Goal: Information Seeking & Learning: Learn about a topic

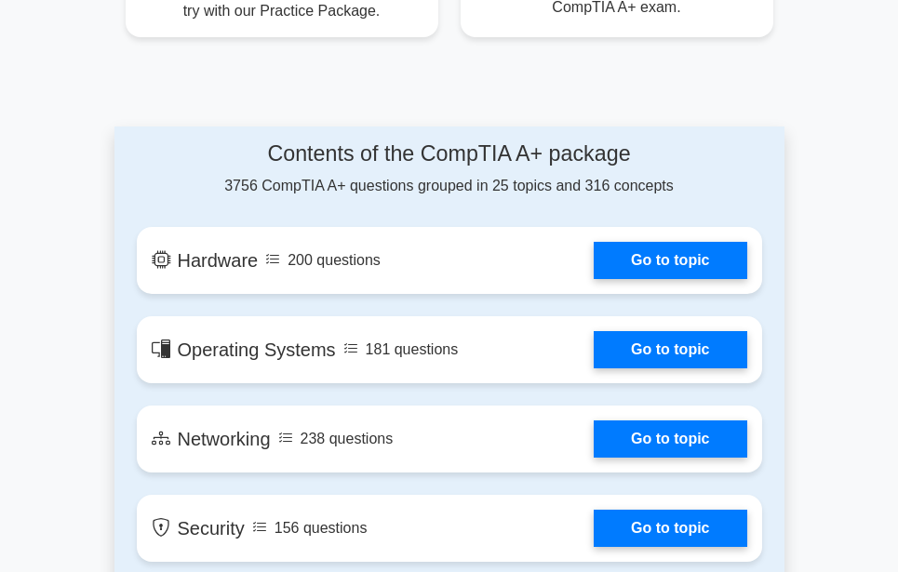
scroll to position [1395, 0]
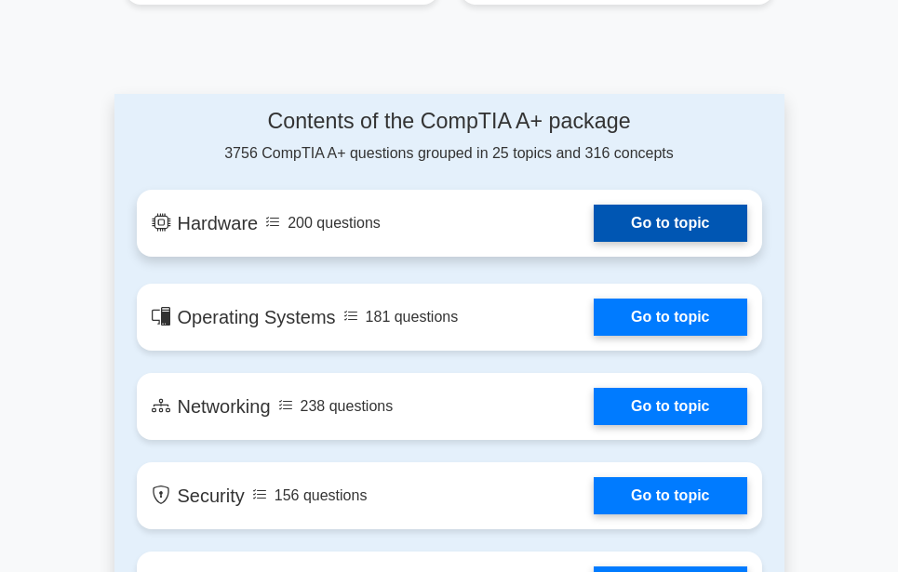
click at [642, 221] on link "Go to topic" at bounding box center [669, 223] width 153 height 37
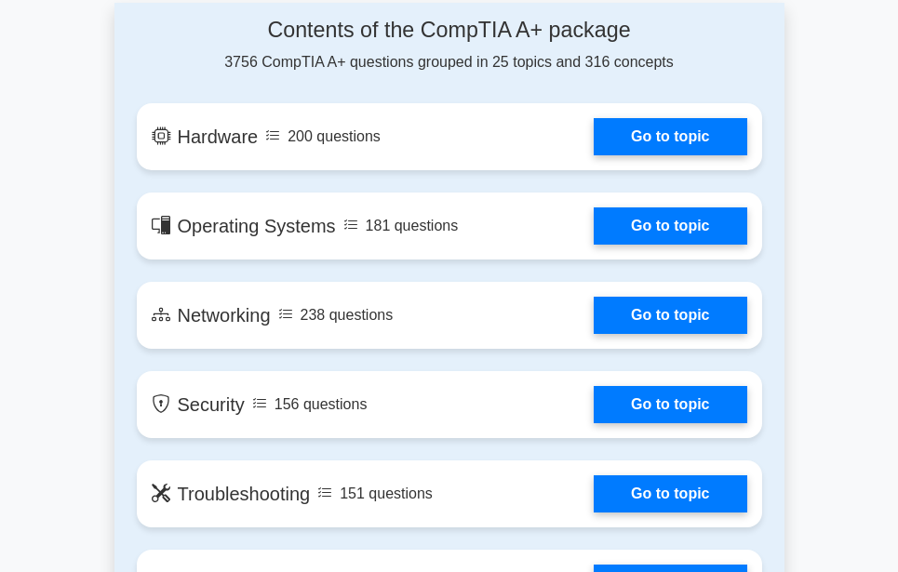
scroll to position [1488, 0]
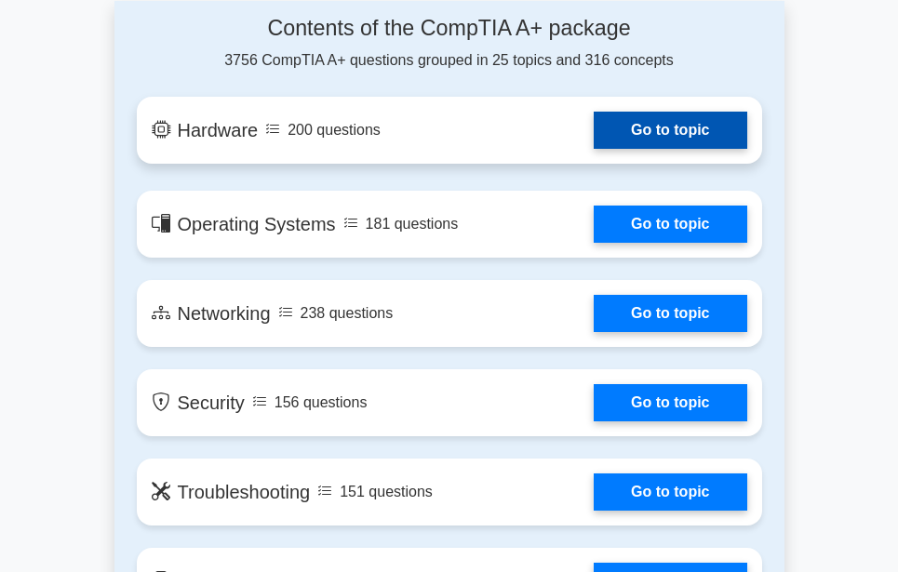
click at [722, 127] on link "Go to topic" at bounding box center [669, 130] width 153 height 37
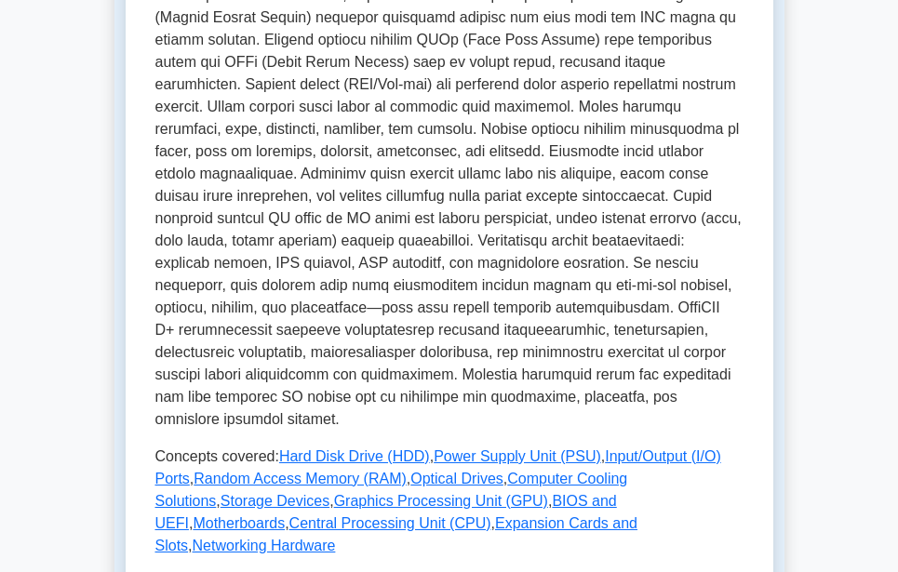
scroll to position [837, 0]
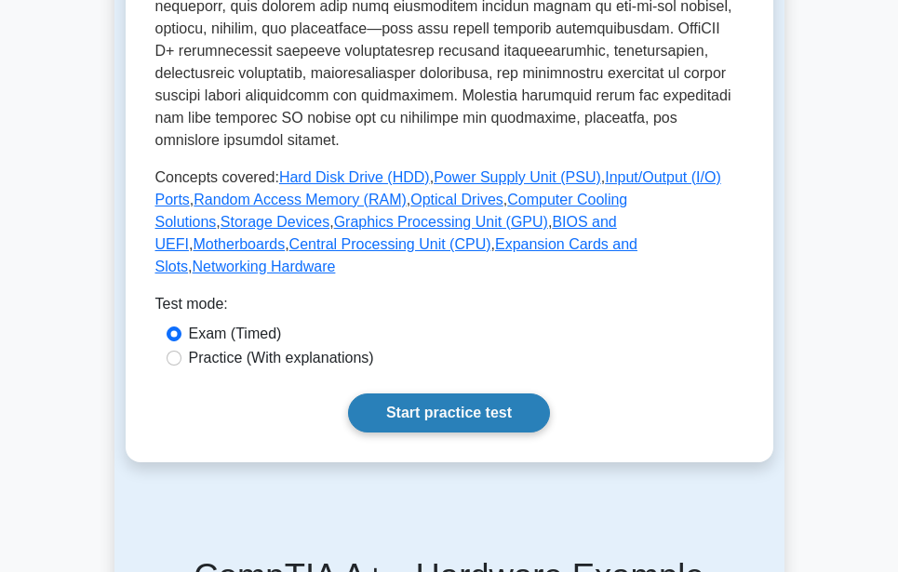
click at [456, 393] on link "Start practice test" at bounding box center [449, 412] width 202 height 39
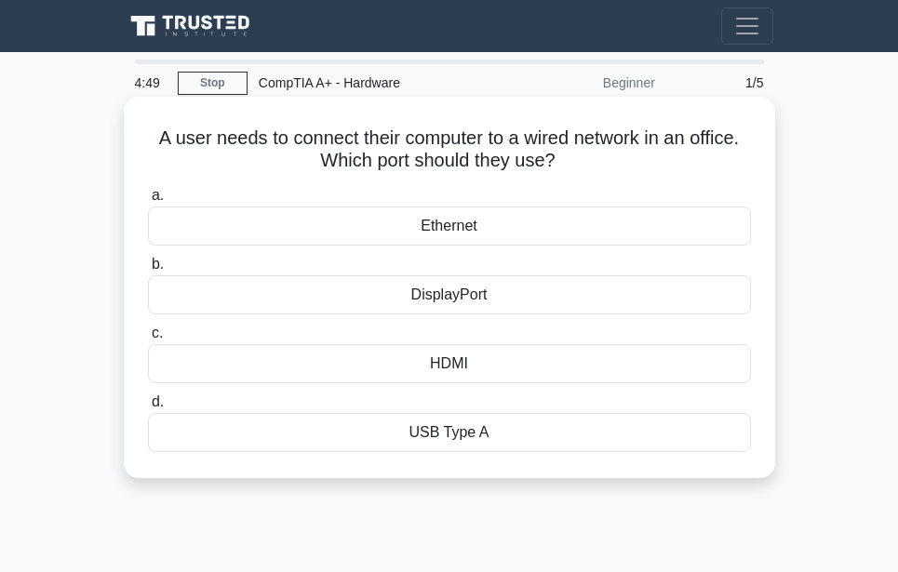
click at [433, 231] on div "Ethernet" at bounding box center [449, 225] width 603 height 39
click at [148, 202] on input "a. Ethernet" at bounding box center [148, 196] width 0 height 12
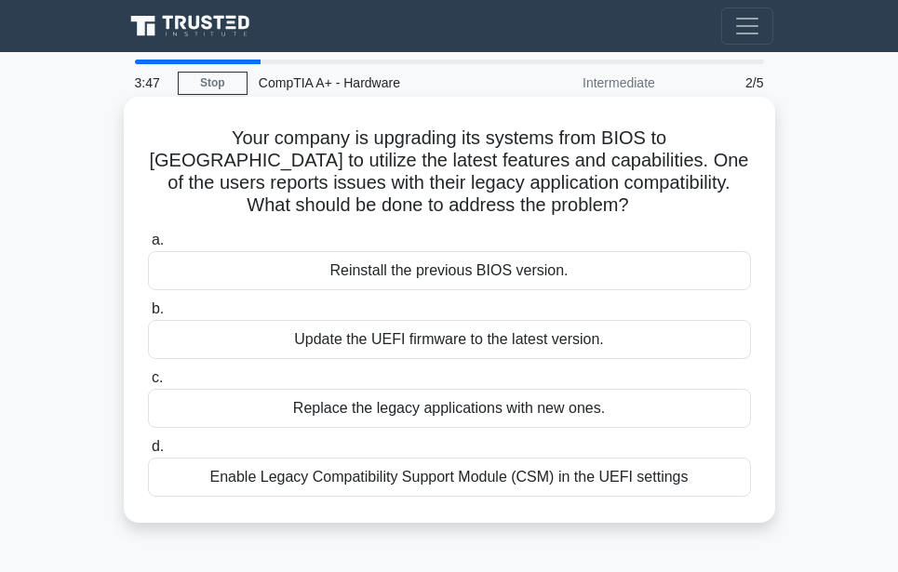
click at [419, 337] on div "Update the UEFI firmware to the latest version." at bounding box center [449, 339] width 603 height 39
click at [148, 315] on input "b. Update the UEFI firmware to the latest version." at bounding box center [148, 309] width 0 height 12
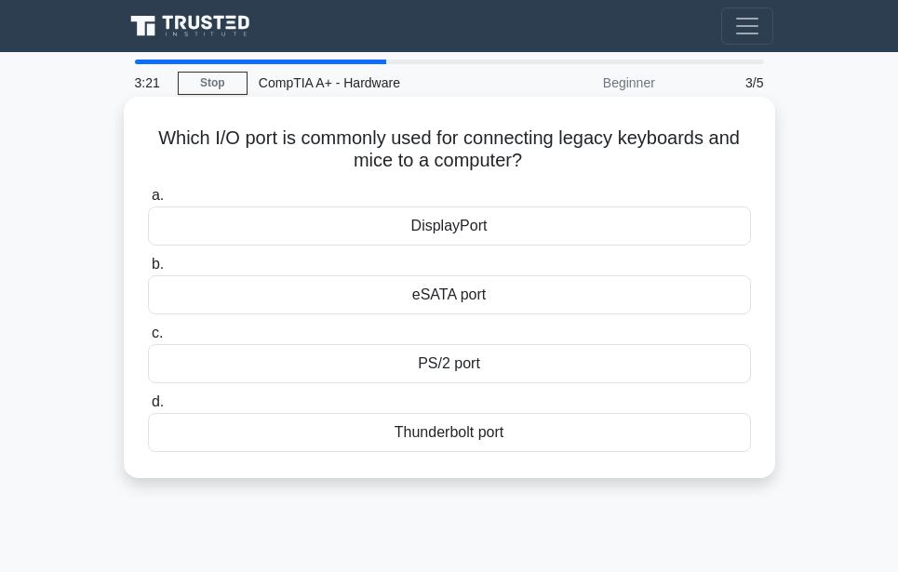
click at [440, 366] on div "PS/2 port" at bounding box center [449, 363] width 603 height 39
click at [148, 339] on input "c. PS/2 port" at bounding box center [148, 333] width 0 height 12
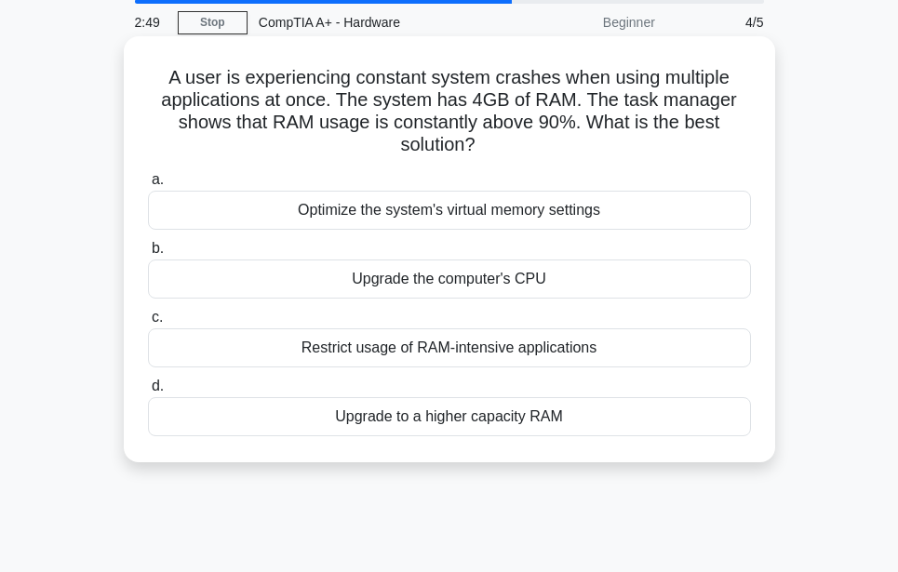
scroll to position [93, 0]
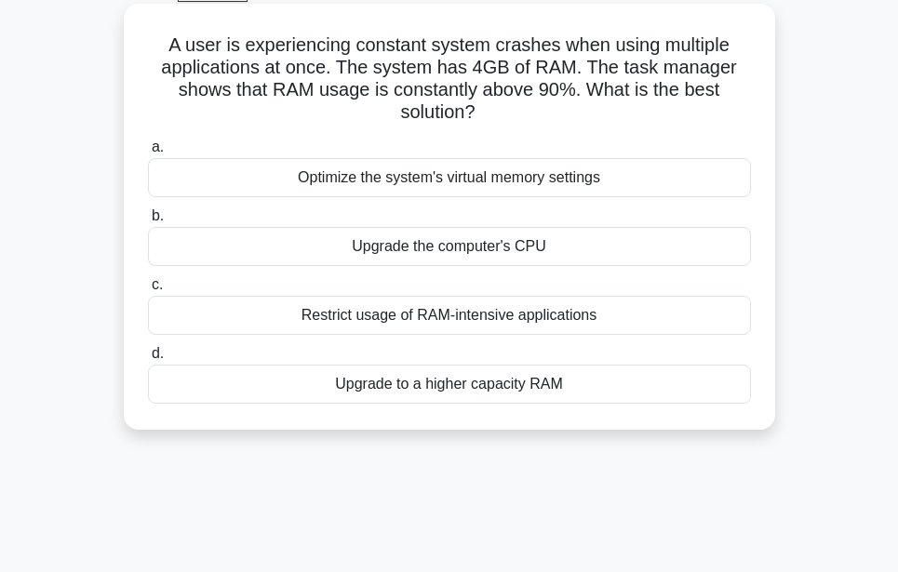
click at [461, 384] on div "Upgrade to a higher capacity RAM" at bounding box center [449, 384] width 603 height 39
click at [148, 360] on input "d. Upgrade to a higher capacity RAM" at bounding box center [148, 354] width 0 height 12
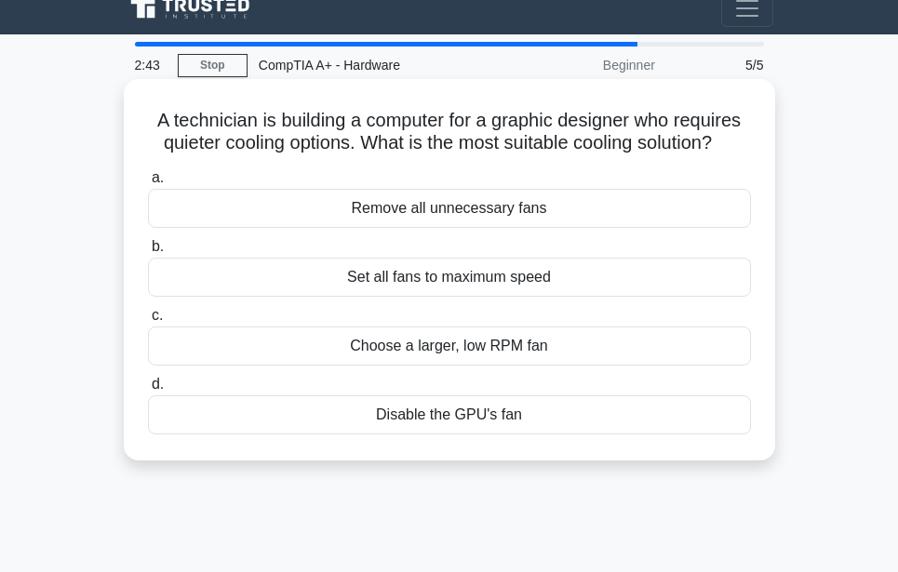
scroll to position [0, 0]
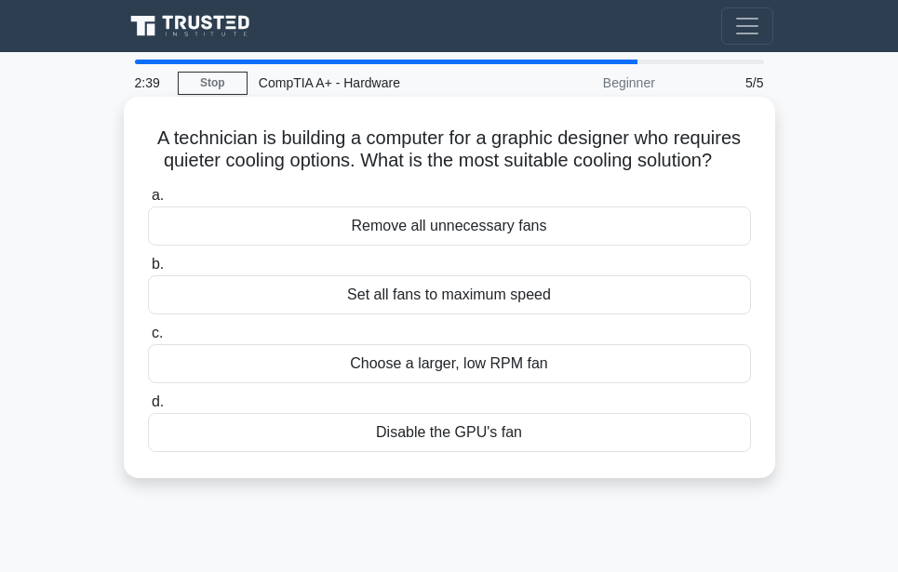
click at [446, 434] on div "Disable the GPU's fan" at bounding box center [449, 432] width 603 height 39
click at [148, 408] on input "d. Disable the GPU's fan" at bounding box center [148, 402] width 0 height 12
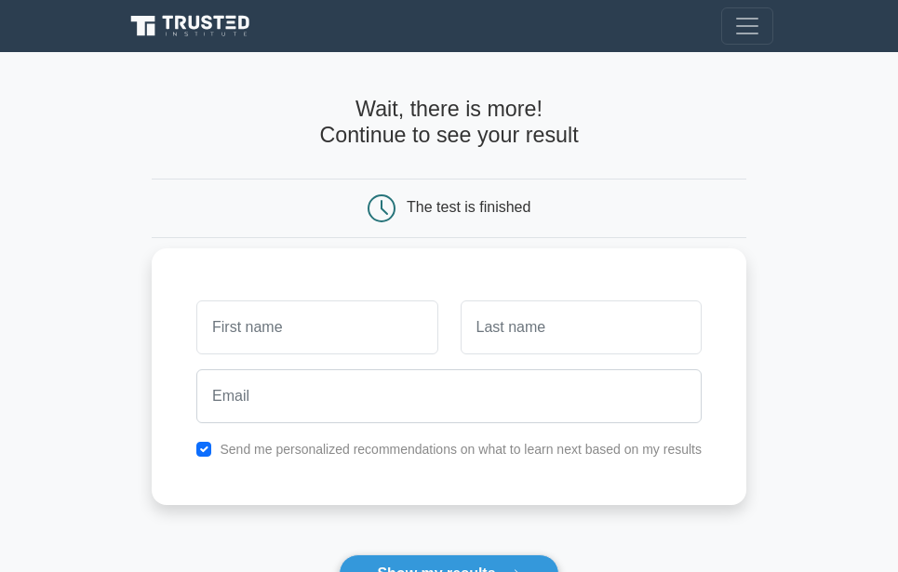
click at [243, 329] on input "text" at bounding box center [316, 327] width 241 height 54
type input "thabiso"
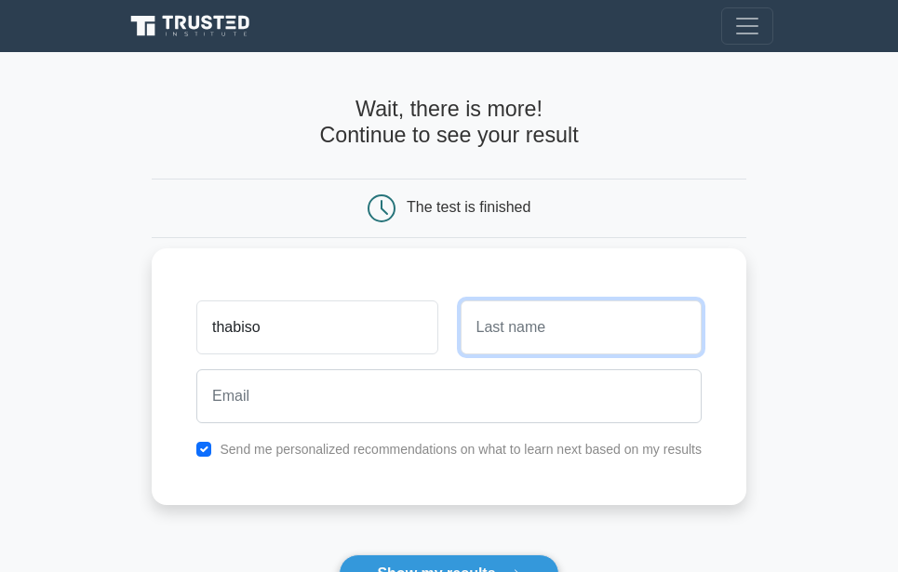
click at [564, 321] on input "text" at bounding box center [580, 327] width 241 height 54
type input "mlambo"
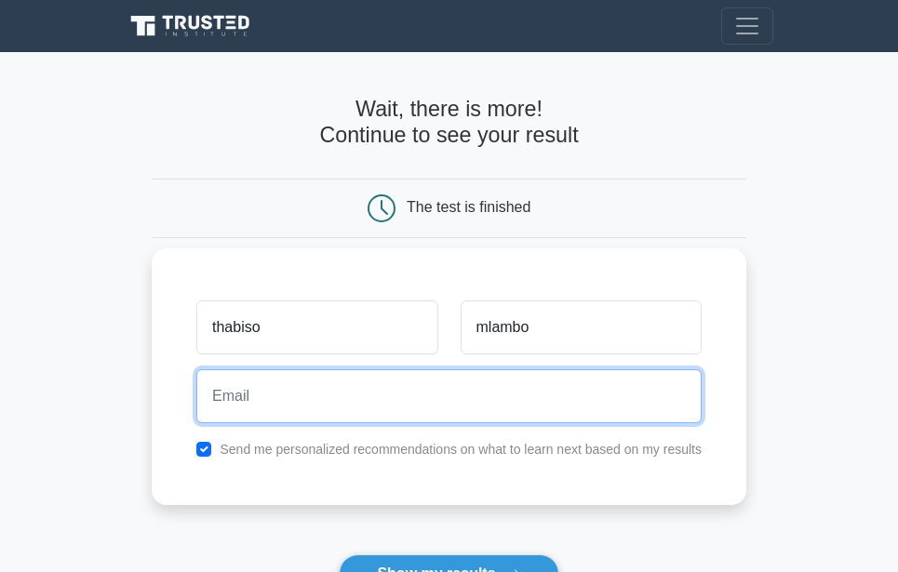
click at [436, 395] on input "email" at bounding box center [448, 396] width 505 height 54
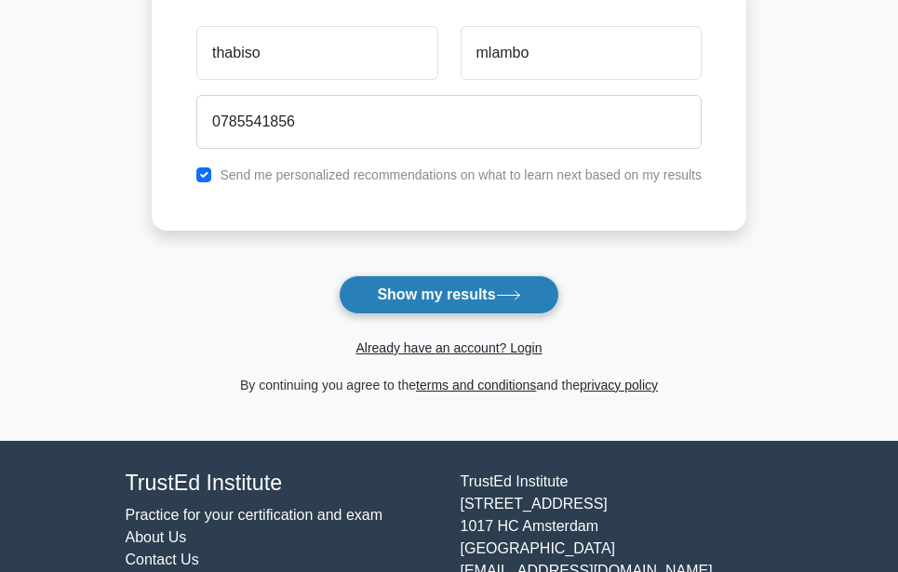
click at [446, 300] on button "Show my results" at bounding box center [449, 294] width 220 height 39
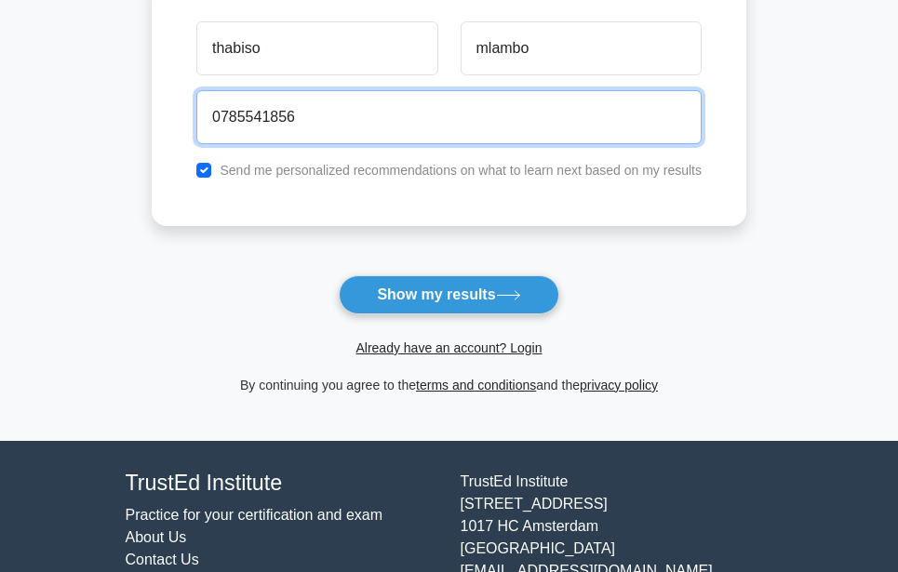
click at [356, 122] on input "0785541856" at bounding box center [448, 117] width 505 height 54
type input "0"
click at [339, 275] on button "Show my results" at bounding box center [449, 294] width 220 height 39
click at [381, 119] on input "thabisomlambo07@gmai.l.com" at bounding box center [448, 117] width 505 height 54
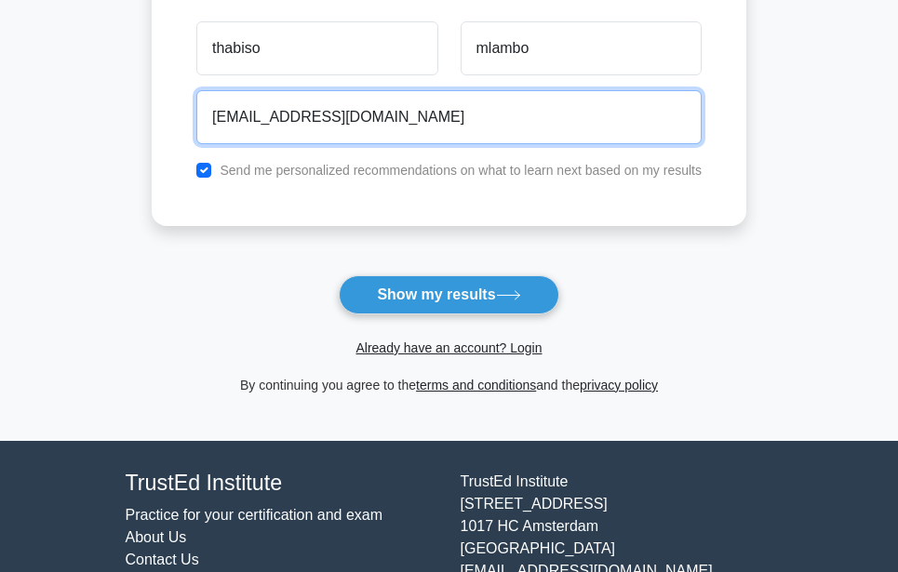
click at [418, 111] on input "thabisomlambo07@gmail.com" at bounding box center [448, 117] width 505 height 54
type input "thabisomlambo07@gmail.com"
click at [339, 275] on button "Show my results" at bounding box center [449, 294] width 220 height 39
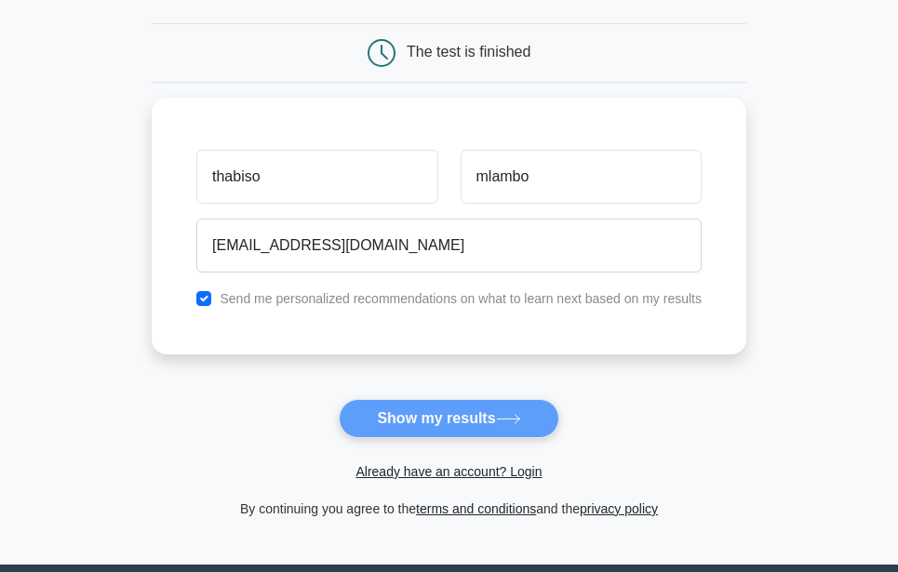
scroll to position [0, 0]
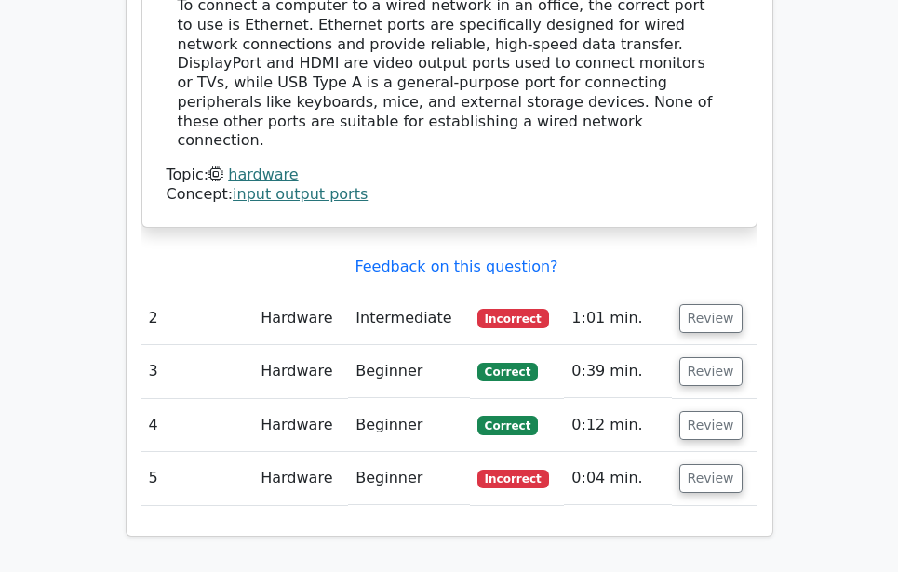
scroll to position [1811, 0]
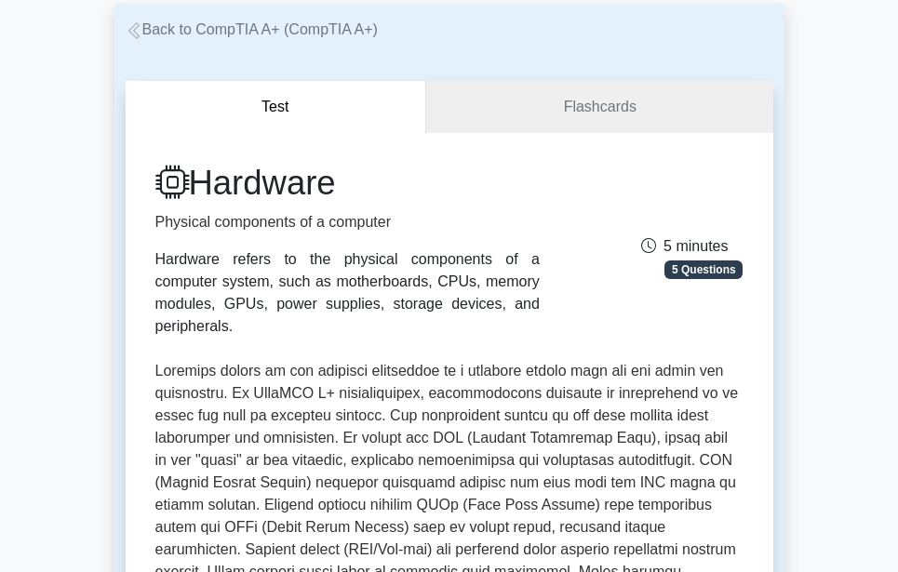
scroll to position [186, 0]
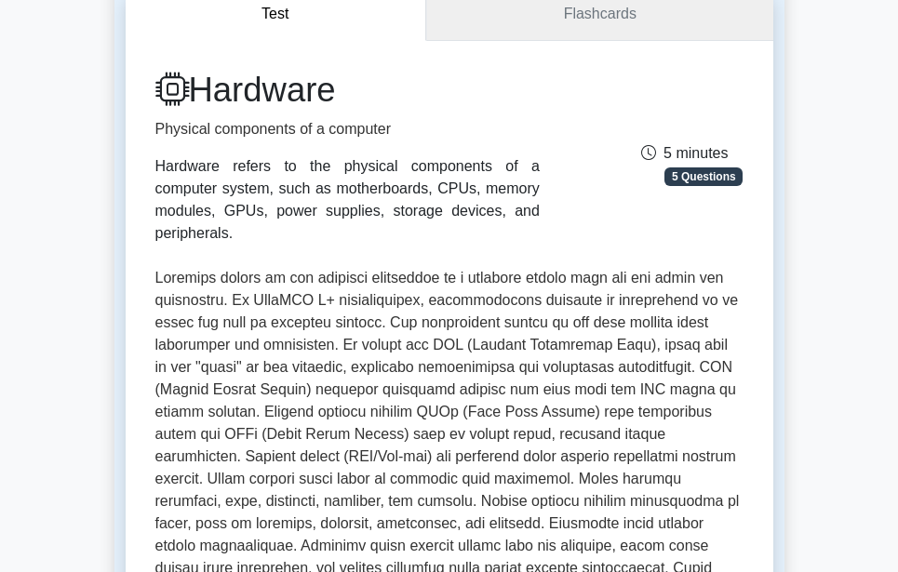
click at [551, 9] on link "Flashcards" at bounding box center [599, 14] width 346 height 53
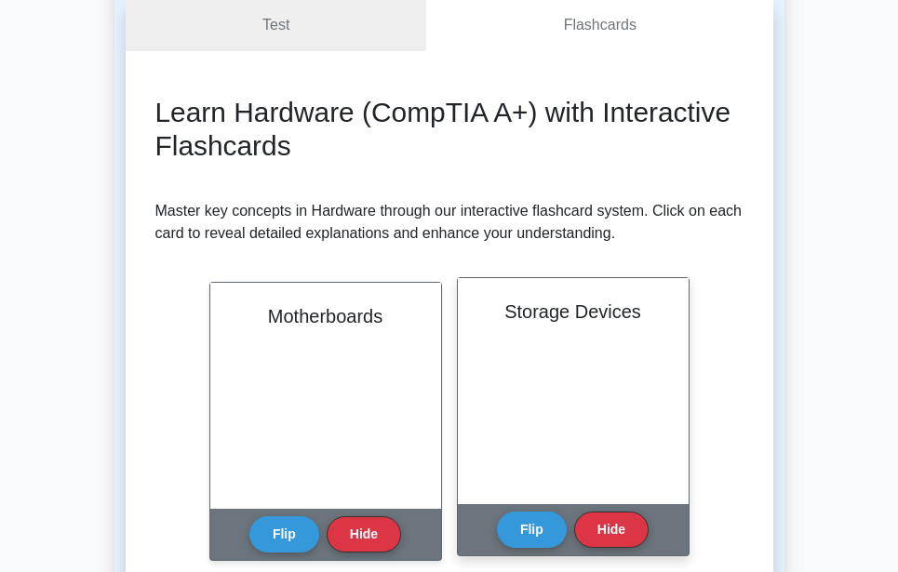
scroll to position [372, 0]
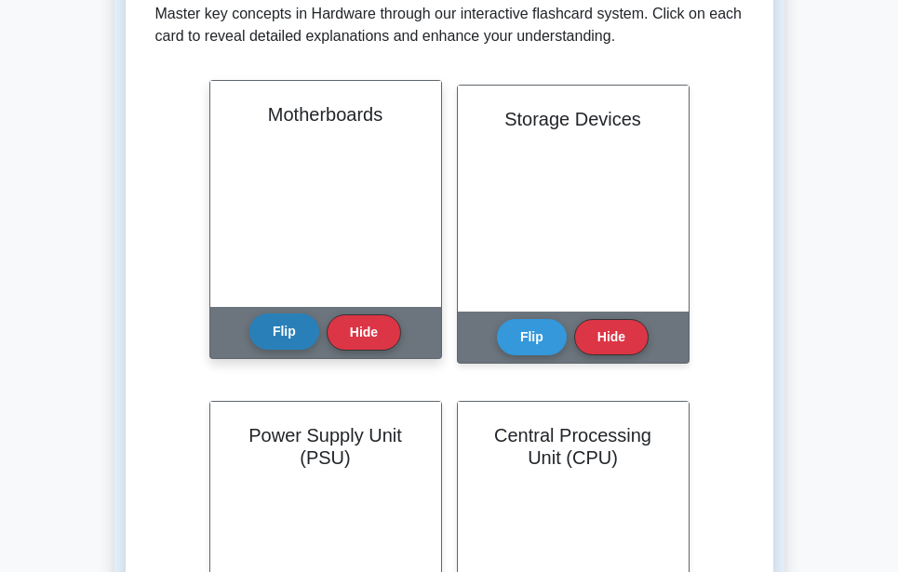
click at [251, 334] on button "Flip" at bounding box center [284, 331] width 70 height 36
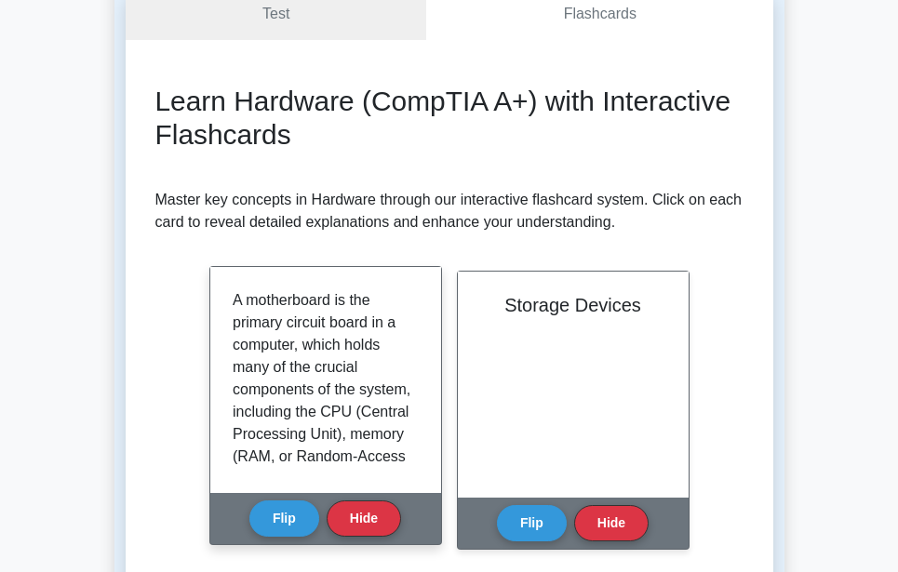
scroll to position [279, 0]
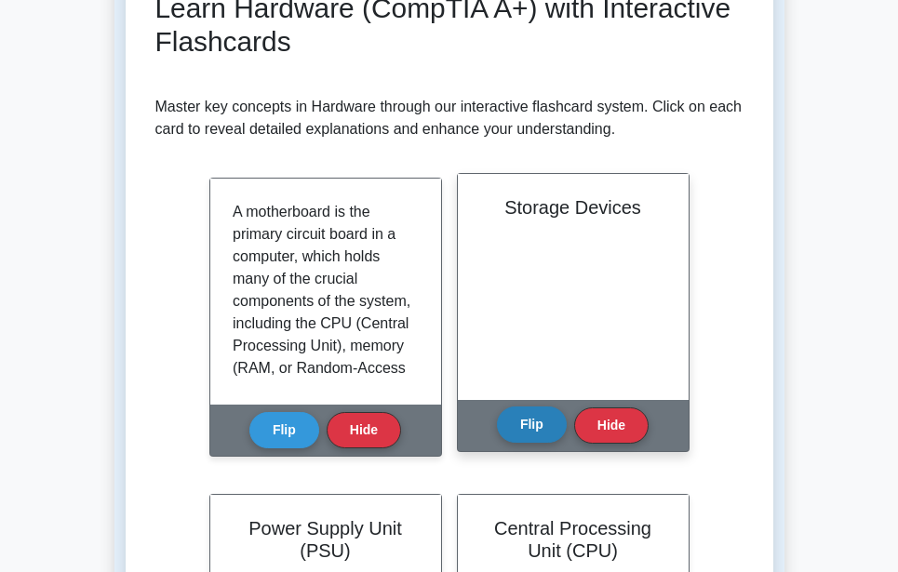
click at [542, 436] on button "Flip" at bounding box center [532, 424] width 70 height 36
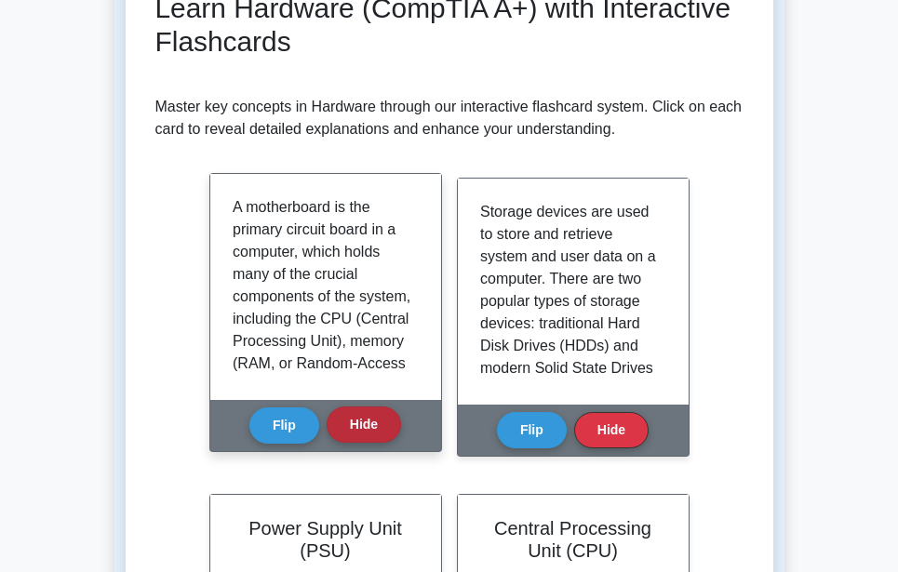
click at [353, 417] on button "Hide" at bounding box center [363, 424] width 74 height 36
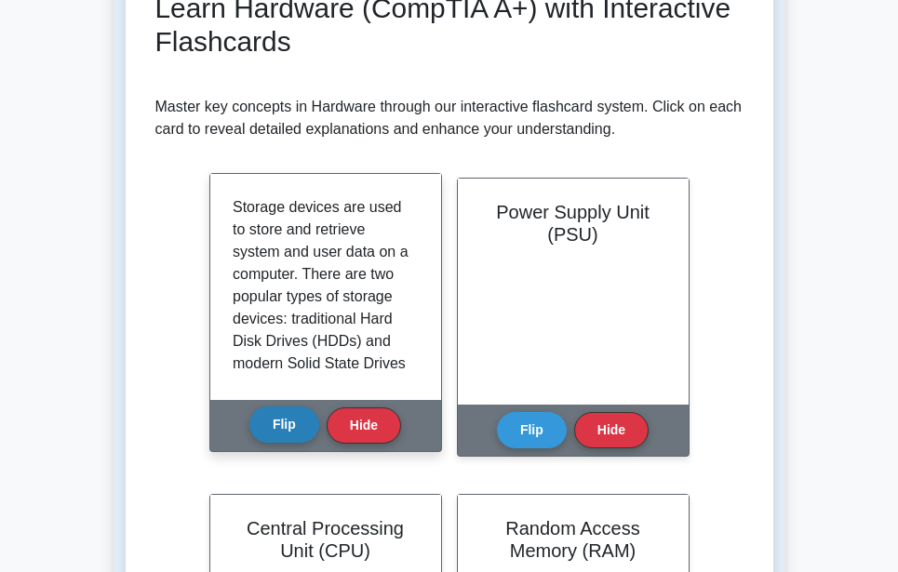
click at [278, 418] on button "Flip" at bounding box center [284, 424] width 70 height 36
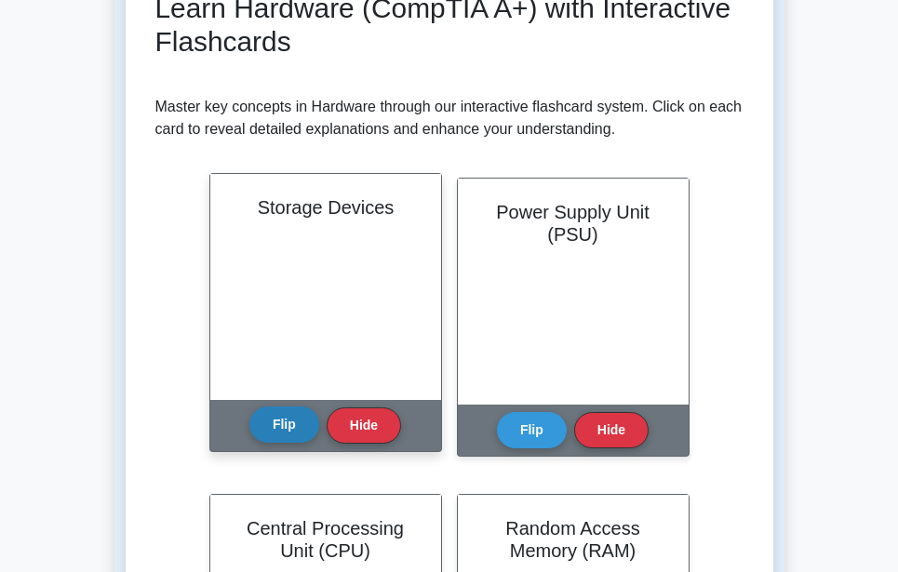
click at [278, 418] on button "Flip" at bounding box center [284, 424] width 70 height 36
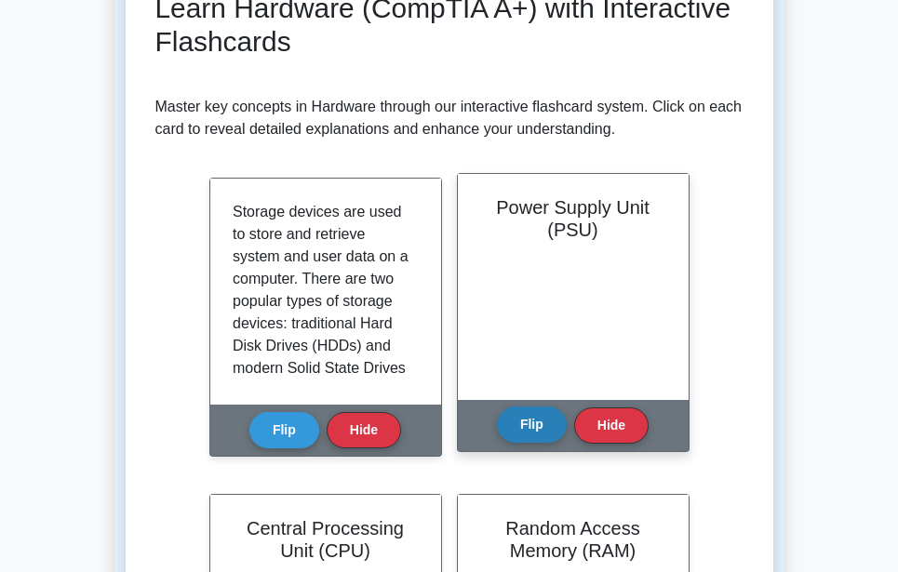
click at [524, 419] on button "Flip" at bounding box center [532, 424] width 70 height 36
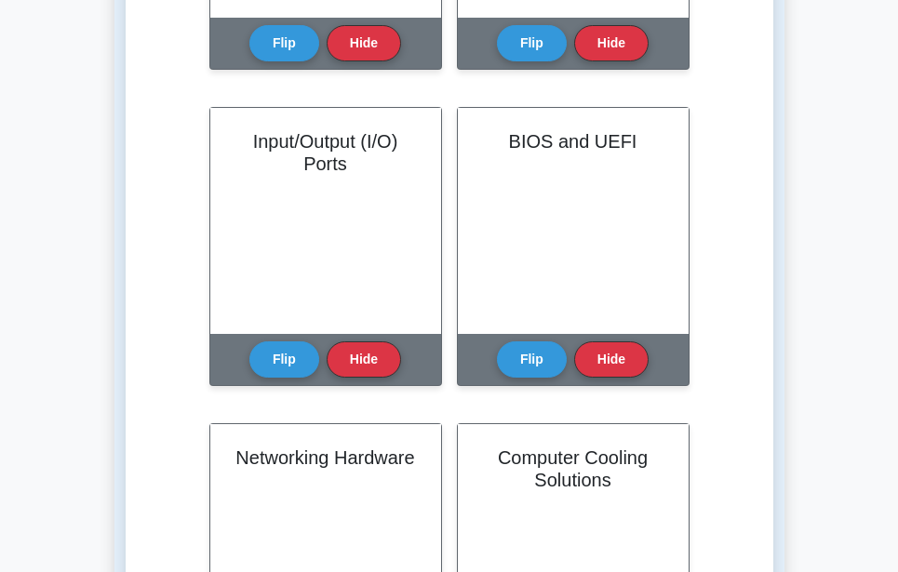
scroll to position [1302, 0]
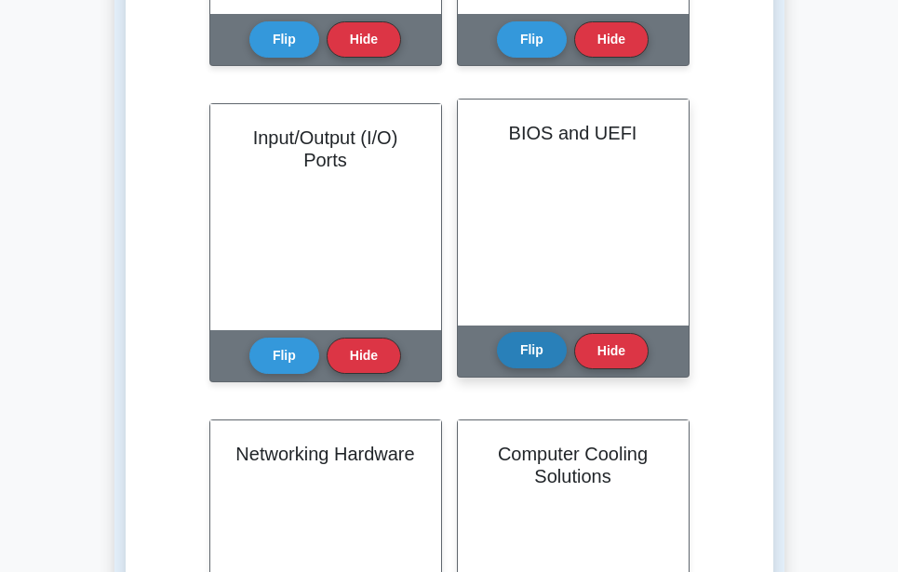
click at [526, 353] on button "Flip" at bounding box center [532, 350] width 70 height 36
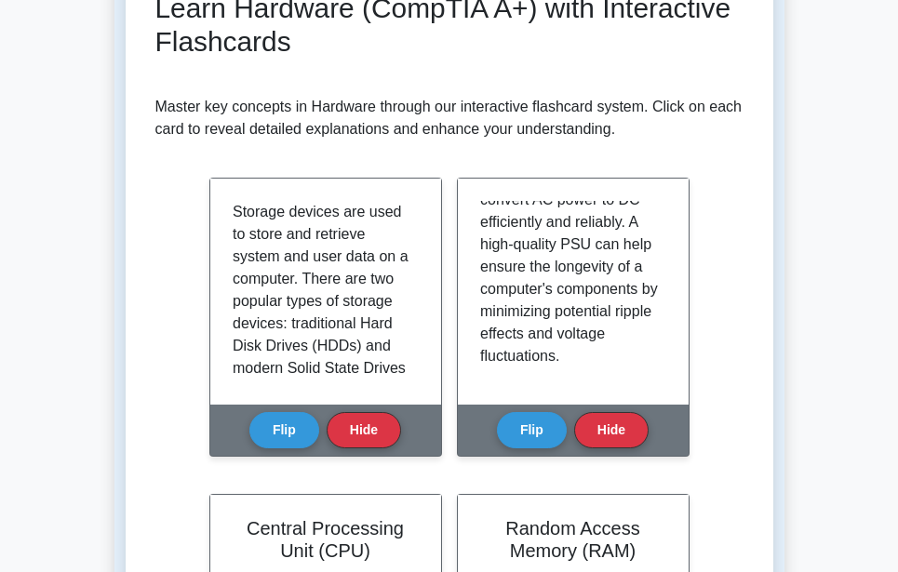
scroll to position [0, 0]
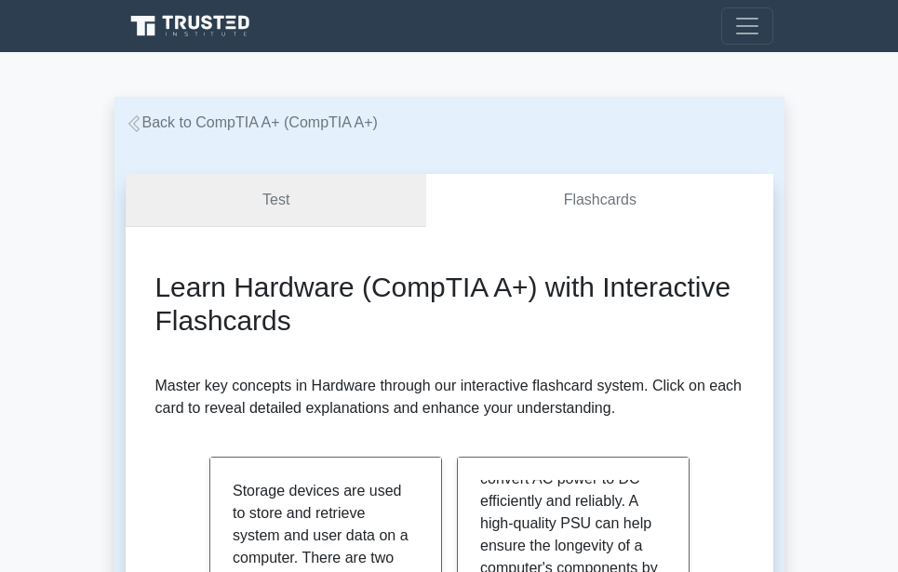
click at [276, 199] on link "Test" at bounding box center [276, 200] width 301 height 53
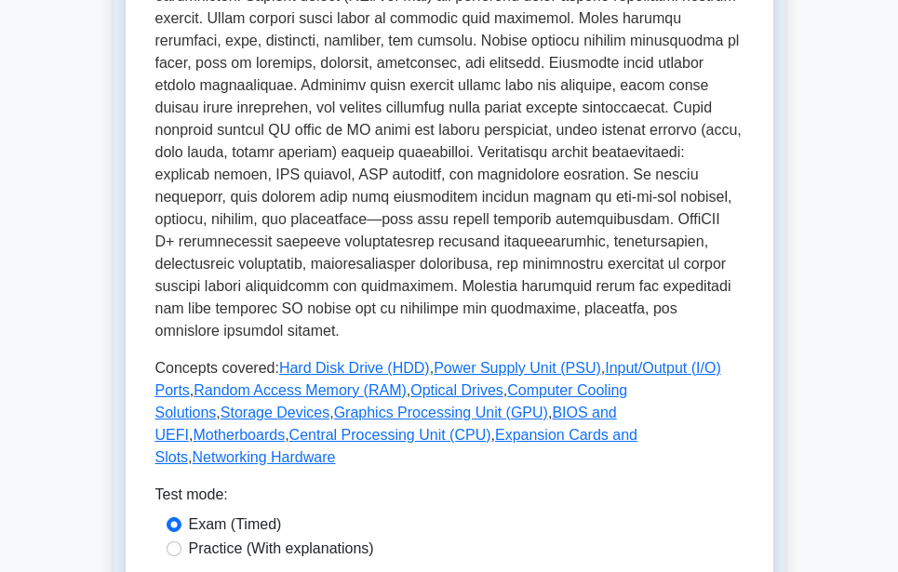
scroll to position [930, 0]
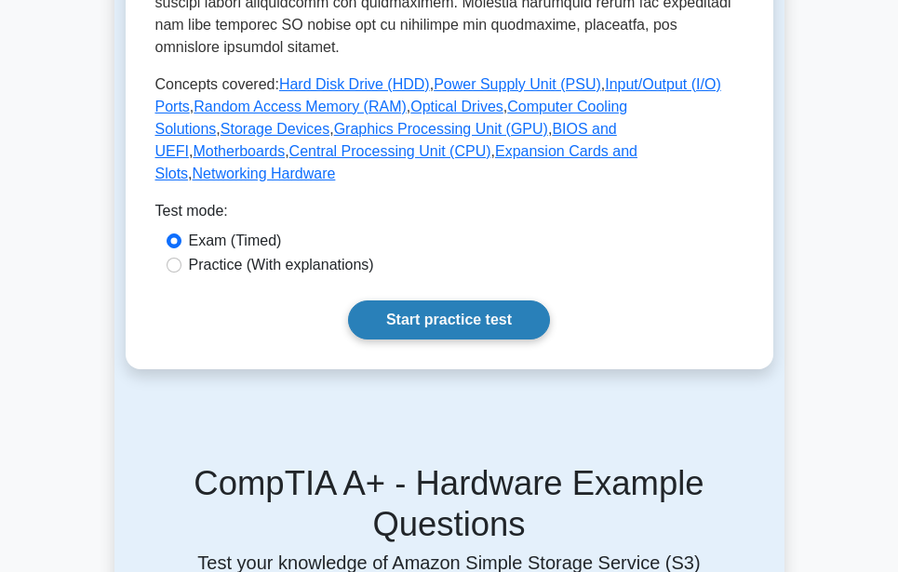
click at [411, 300] on link "Start practice test" at bounding box center [449, 319] width 202 height 39
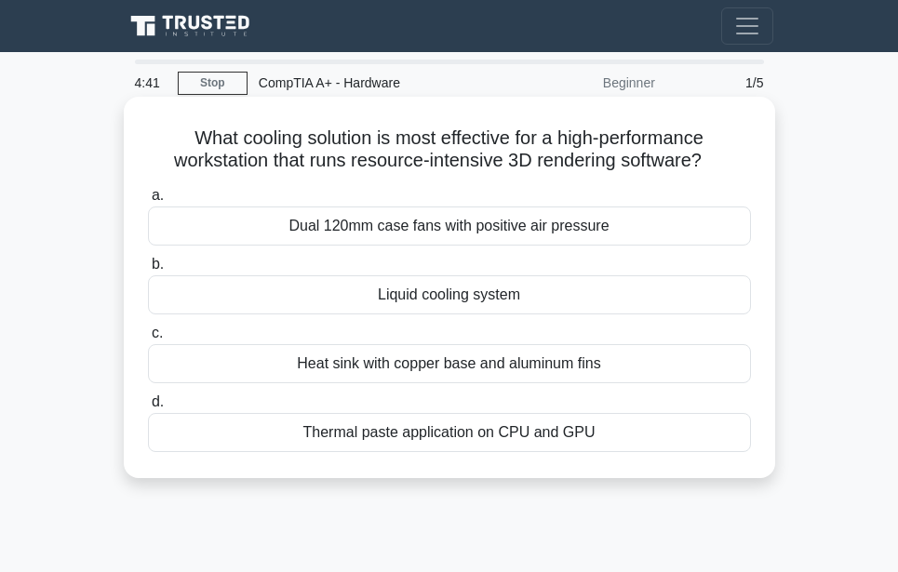
click at [415, 293] on div "Liquid cooling system" at bounding box center [449, 294] width 603 height 39
click at [148, 271] on input "b. Liquid cooling system" at bounding box center [148, 265] width 0 height 12
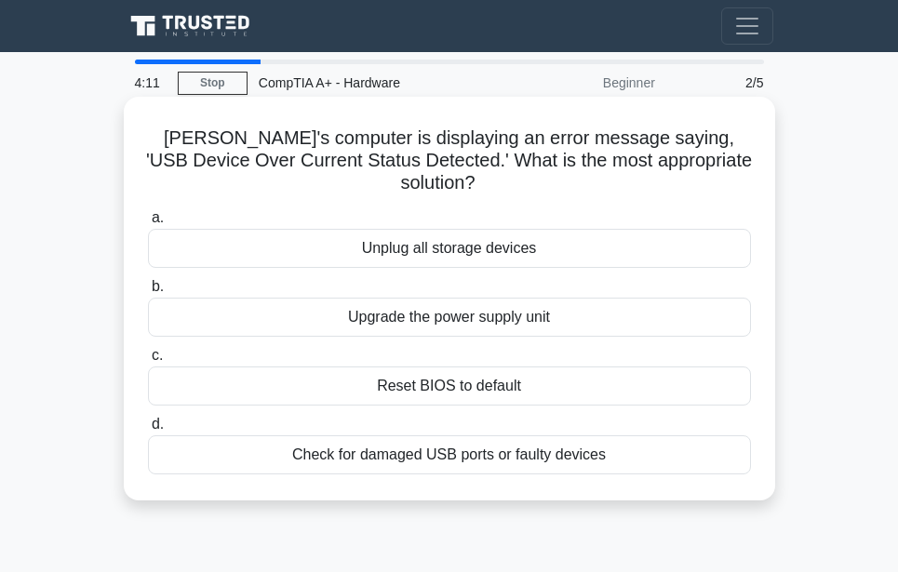
click at [457, 444] on div "Check for damaged USB ports or faulty devices" at bounding box center [449, 454] width 603 height 39
click at [148, 431] on input "d. Check for damaged USB ports or faulty devices" at bounding box center [148, 425] width 0 height 12
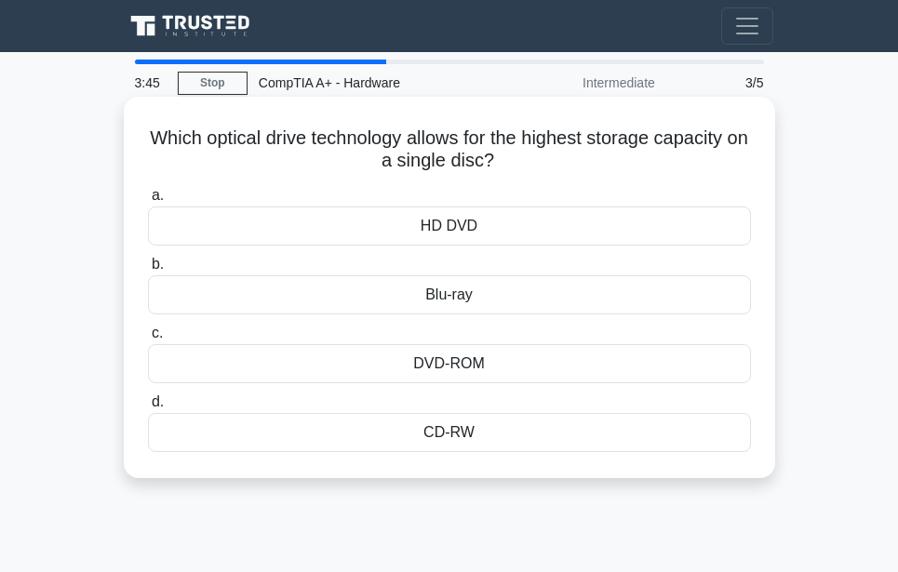
click at [404, 365] on div "DVD-ROM" at bounding box center [449, 363] width 603 height 39
click at [148, 339] on input "c. DVD-ROM" at bounding box center [148, 333] width 0 height 12
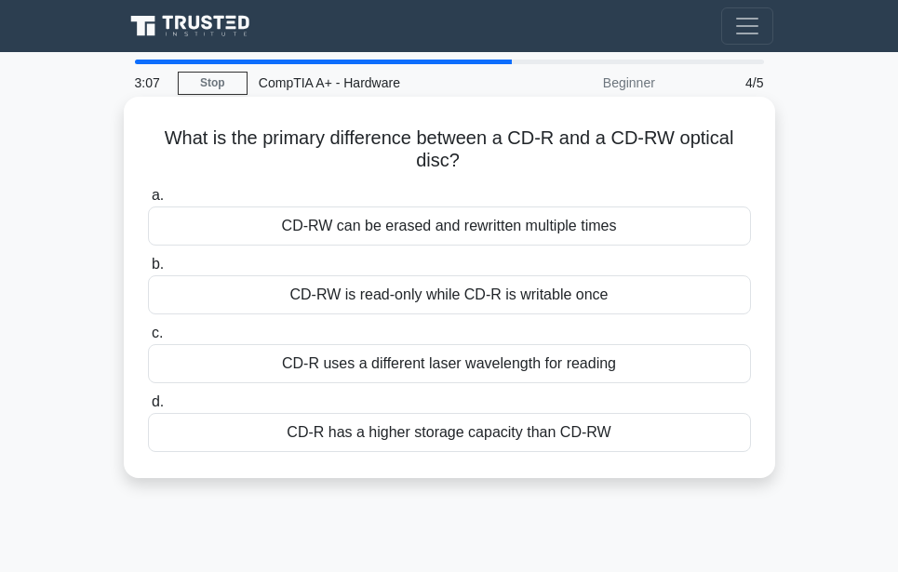
click at [386, 298] on div "CD-RW is read-only while CD-R is writable once" at bounding box center [449, 294] width 603 height 39
click at [148, 271] on input "b. CD-RW is read-only while CD-R is writable once" at bounding box center [148, 265] width 0 height 12
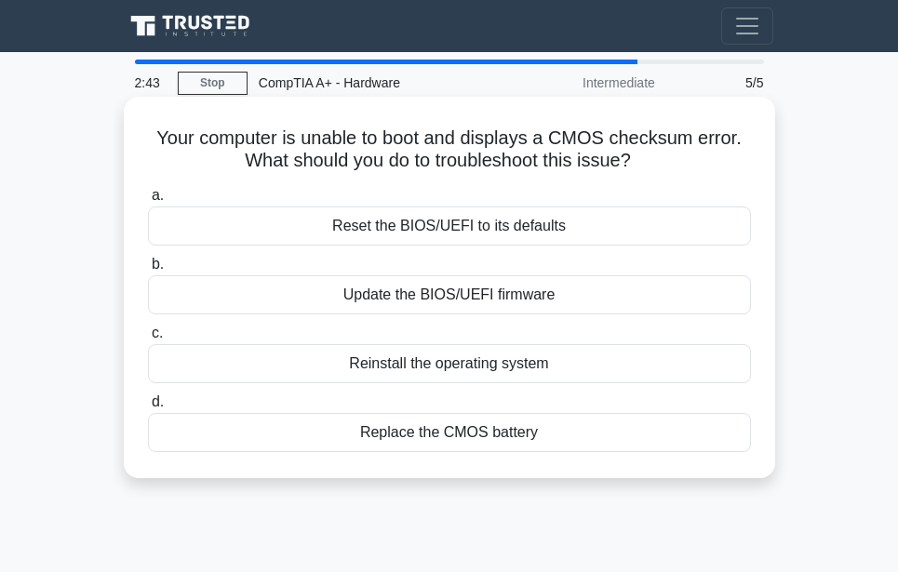
click at [452, 295] on div "Update the BIOS/UEFI firmware" at bounding box center [449, 294] width 603 height 39
click at [148, 271] on input "b. Update the BIOS/UEFI firmware" at bounding box center [148, 265] width 0 height 12
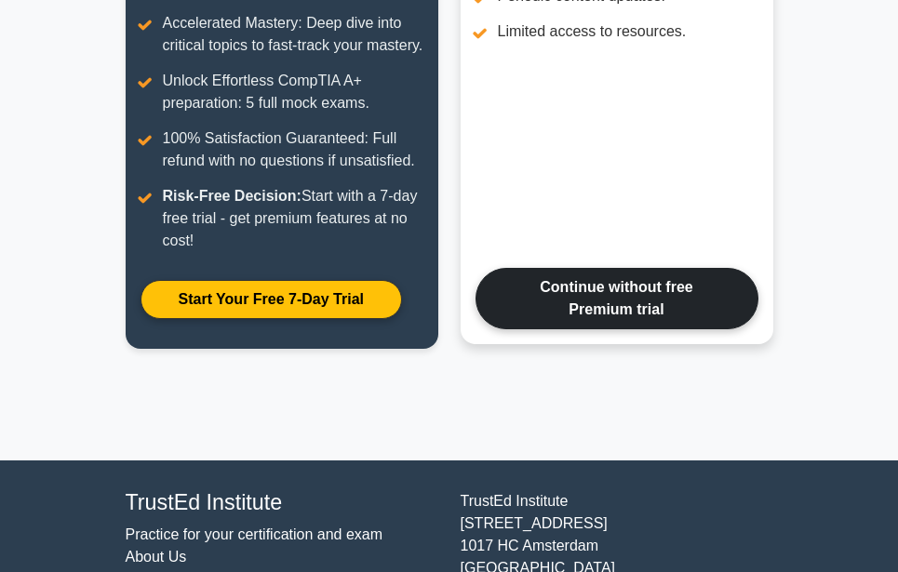
scroll to position [503, 0]
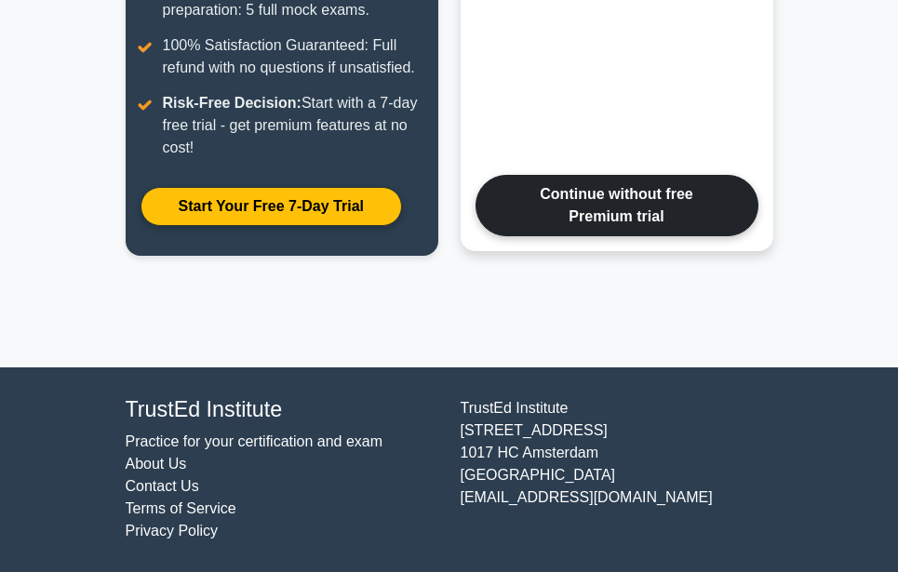
click at [580, 216] on link "Continue without free Premium trial" at bounding box center [616, 205] width 283 height 61
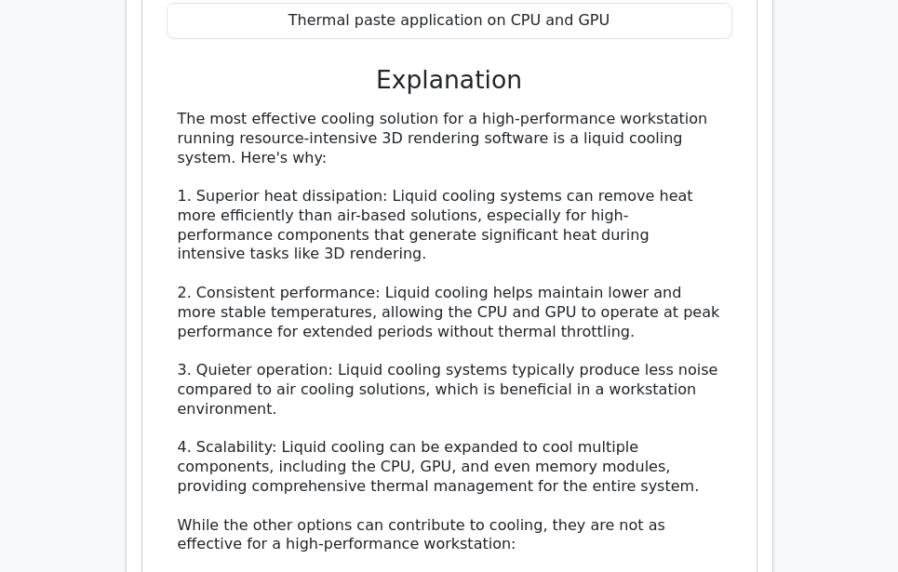
scroll to position [1271, 0]
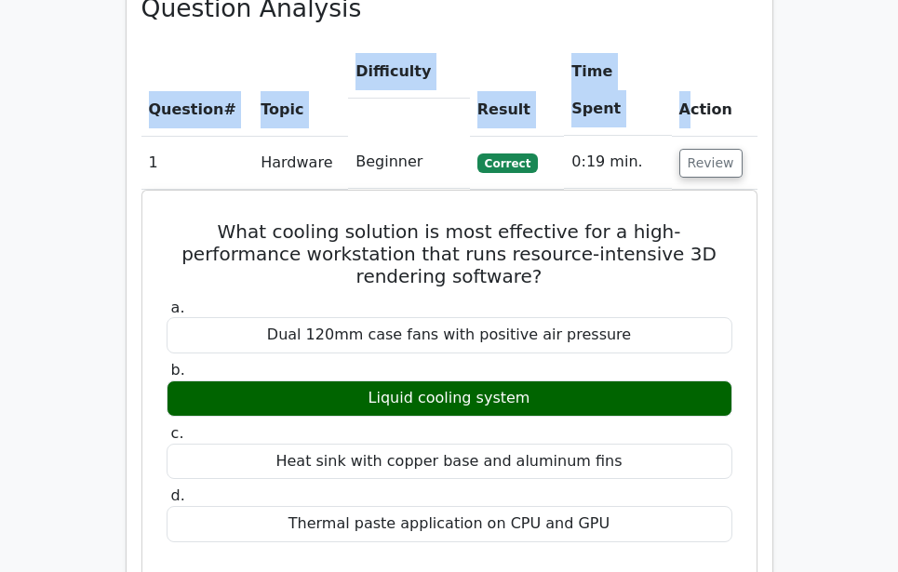
drag, startPoint x: 684, startPoint y: 91, endPoint x: 809, endPoint y: 619, distance: 542.1
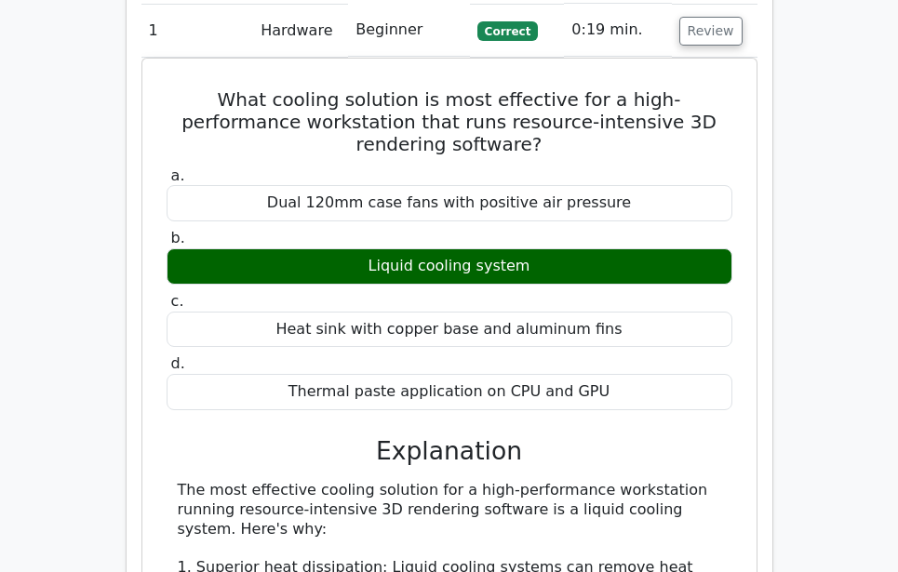
drag, startPoint x: 809, startPoint y: 619, endPoint x: 873, endPoint y: 406, distance: 221.6
click at [873, 406] on main "image/svg+xml Go Premium CompTIA A+ Preparation Package (2025) 4902 Superior-gr…" at bounding box center [449, 417] width 898 height 3664
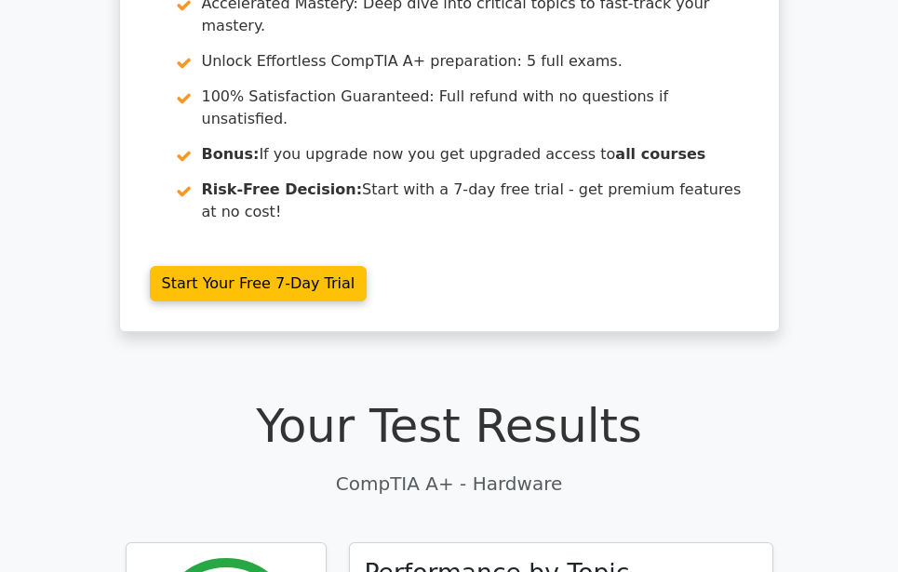
scroll to position [0, 0]
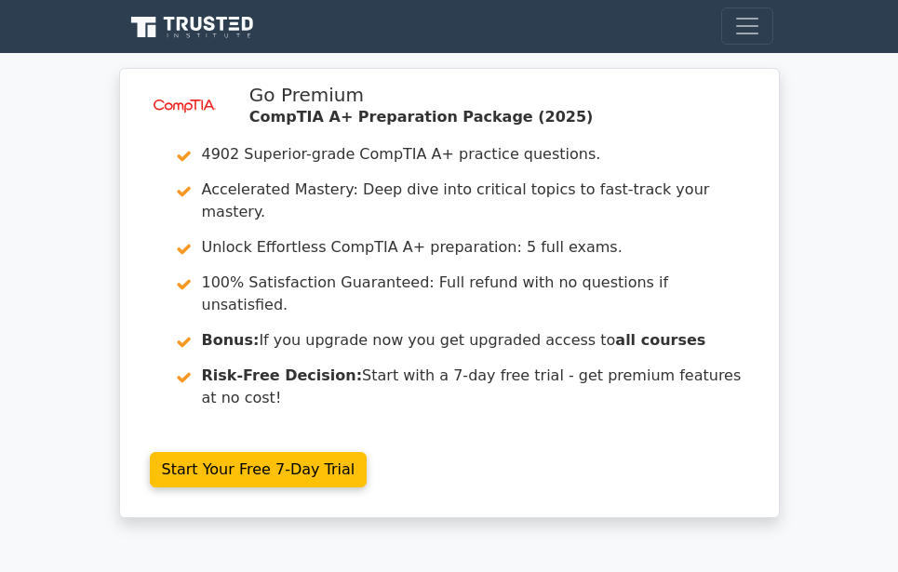
click at [822, 348] on div "image/svg+xml Go Premium CompTIA A+ Preparation Package (2025) 4902 Superior-gr…" at bounding box center [449, 304] width 898 height 472
